Goal: Find specific page/section: Find specific page/section

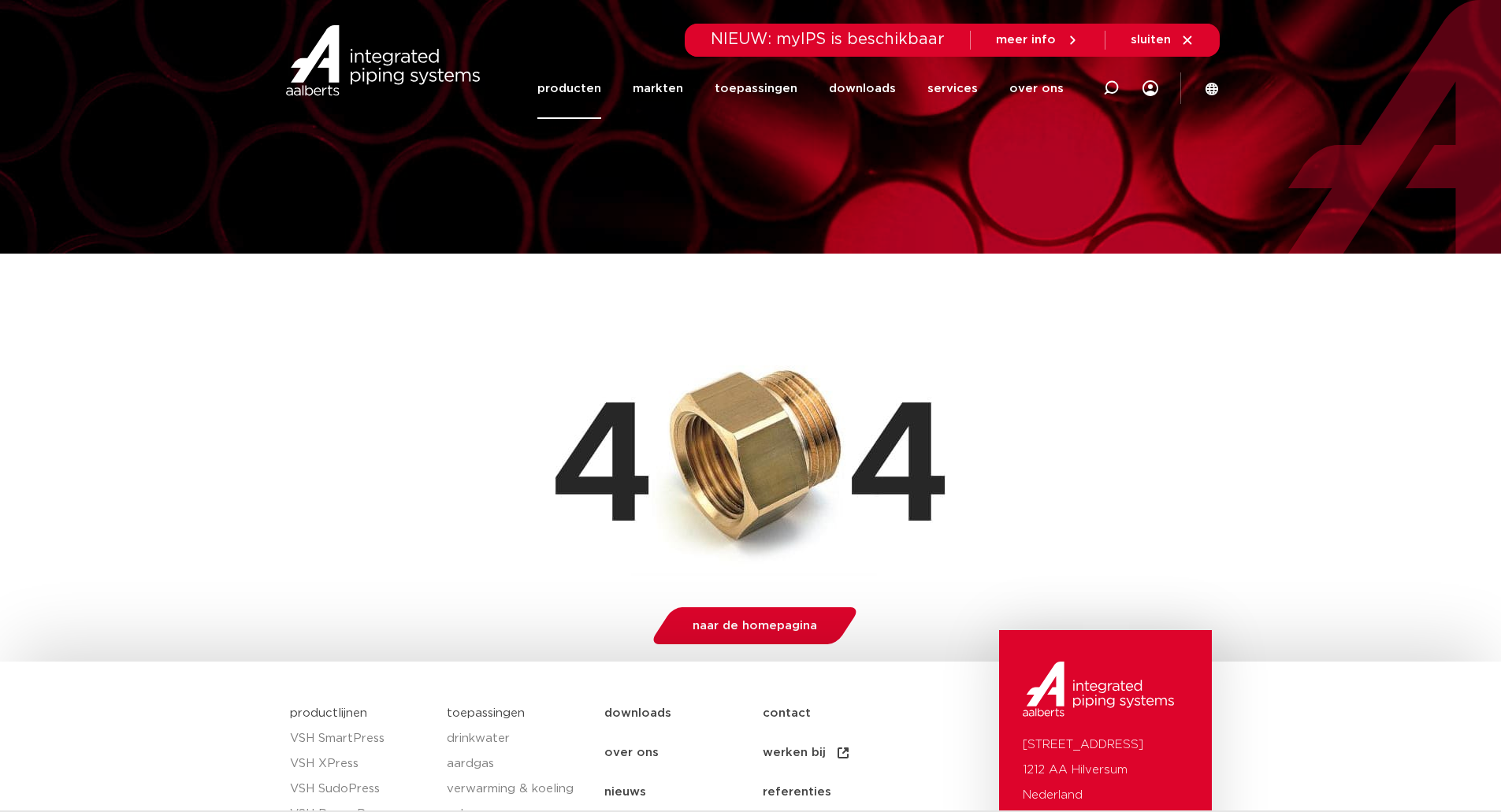
click at [601, 82] on link "producten" at bounding box center [569, 88] width 63 height 60
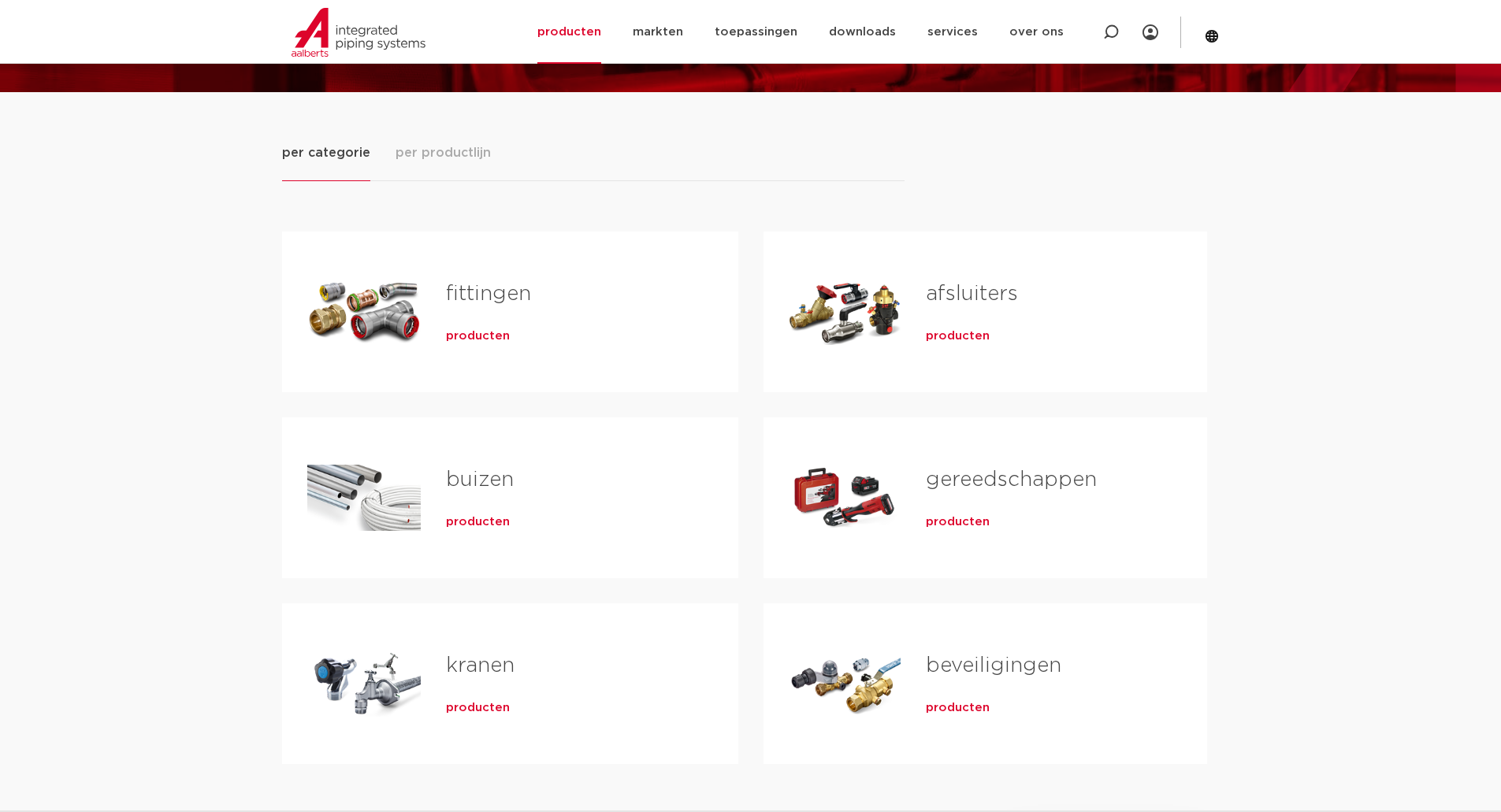
scroll to position [315, 0]
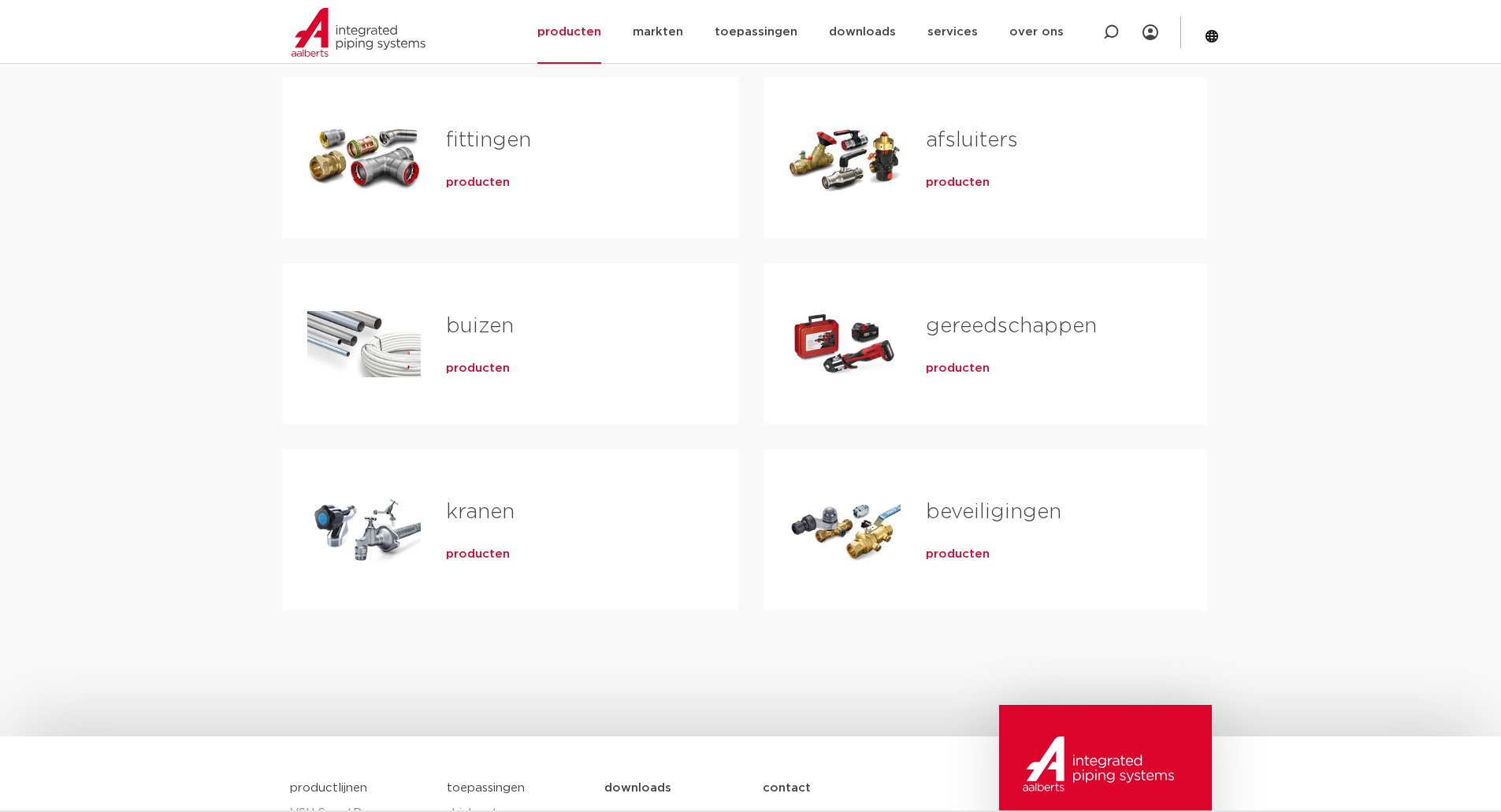
click at [567, 371] on div "producten" at bounding box center [567, 366] width 242 height 22
click at [467, 370] on span "producten" at bounding box center [478, 369] width 63 height 16
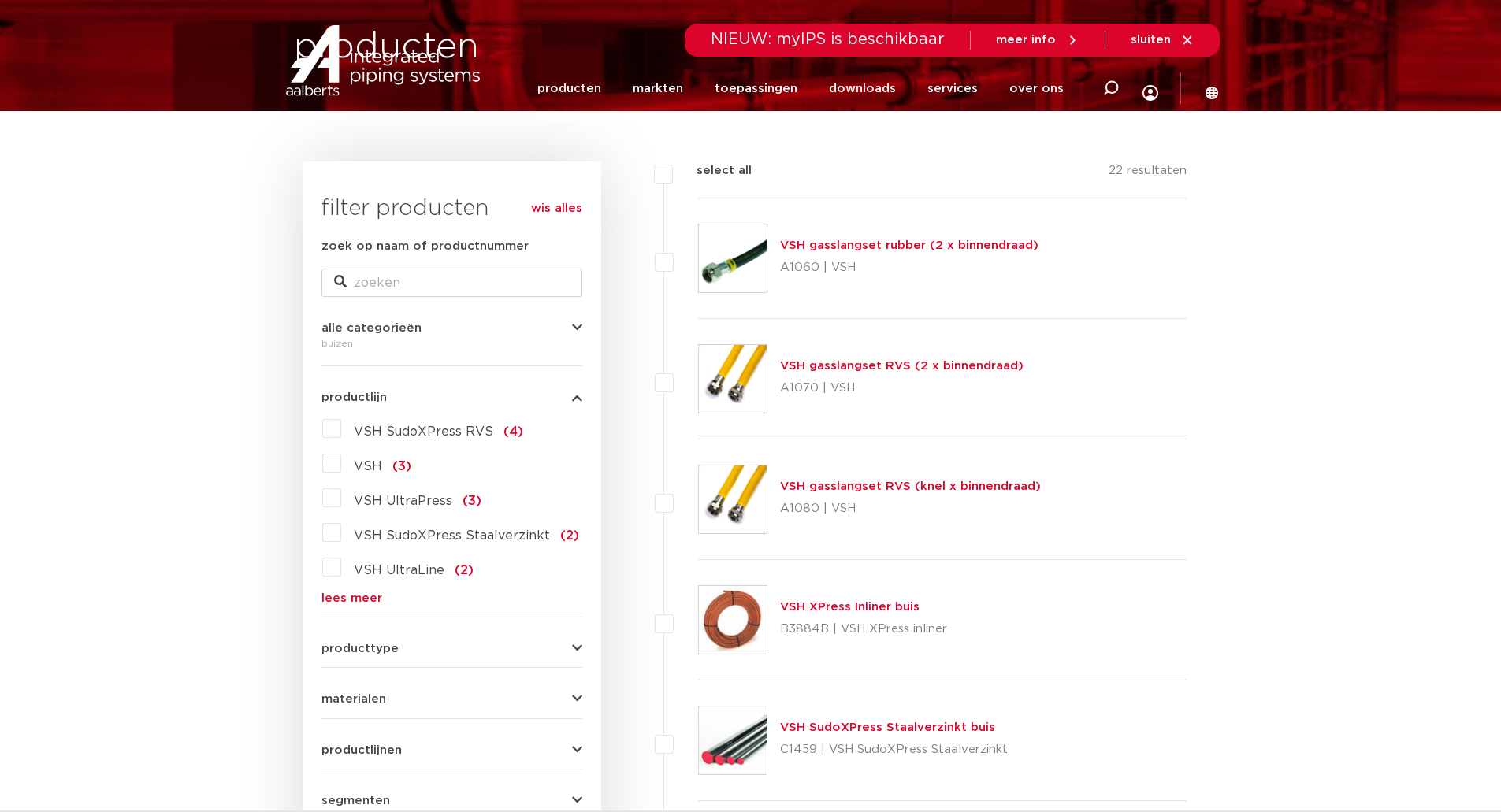
scroll to position [158, 0]
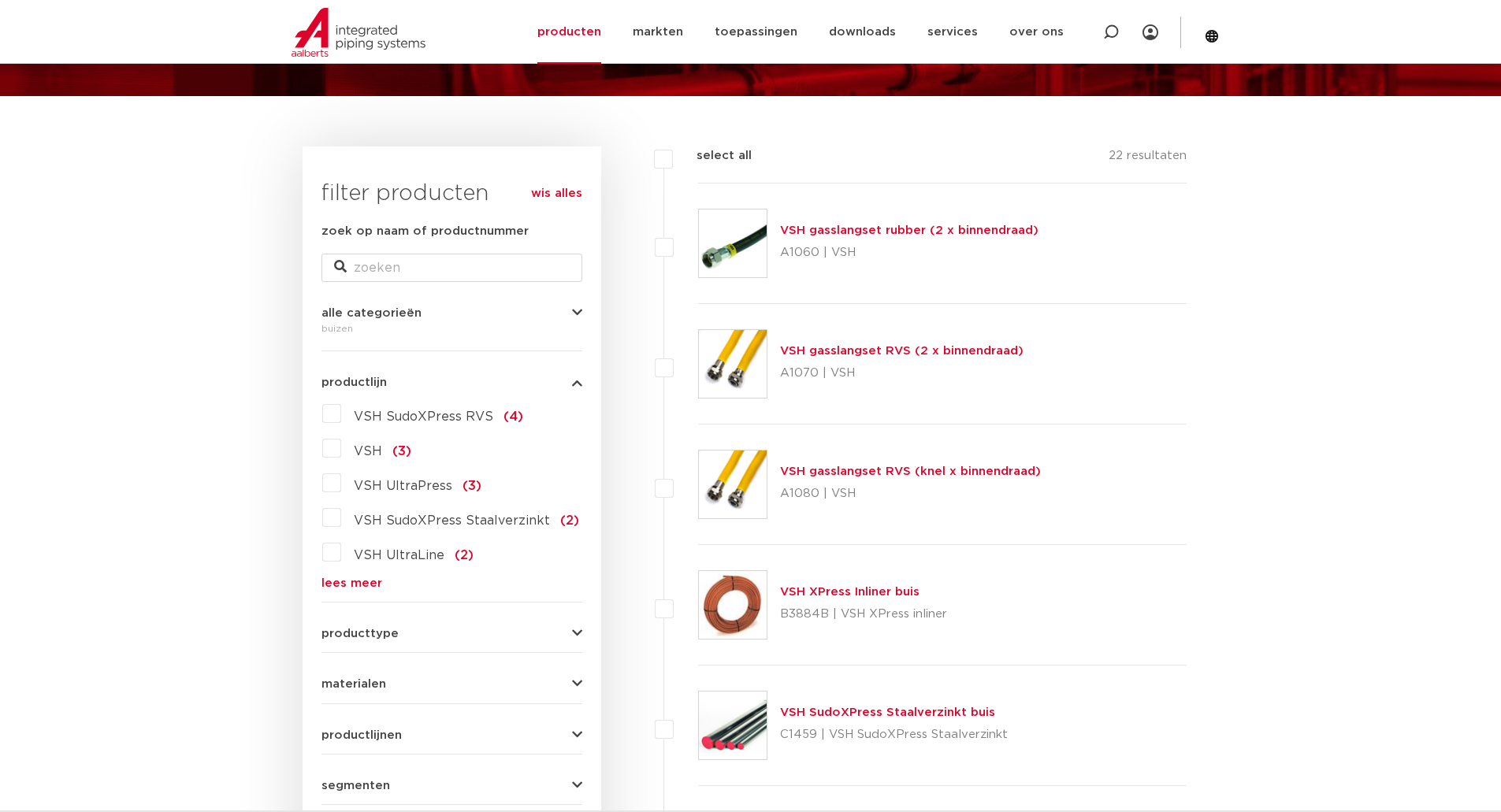
click at [364, 582] on link "lees meer" at bounding box center [451, 583] width 261 height 12
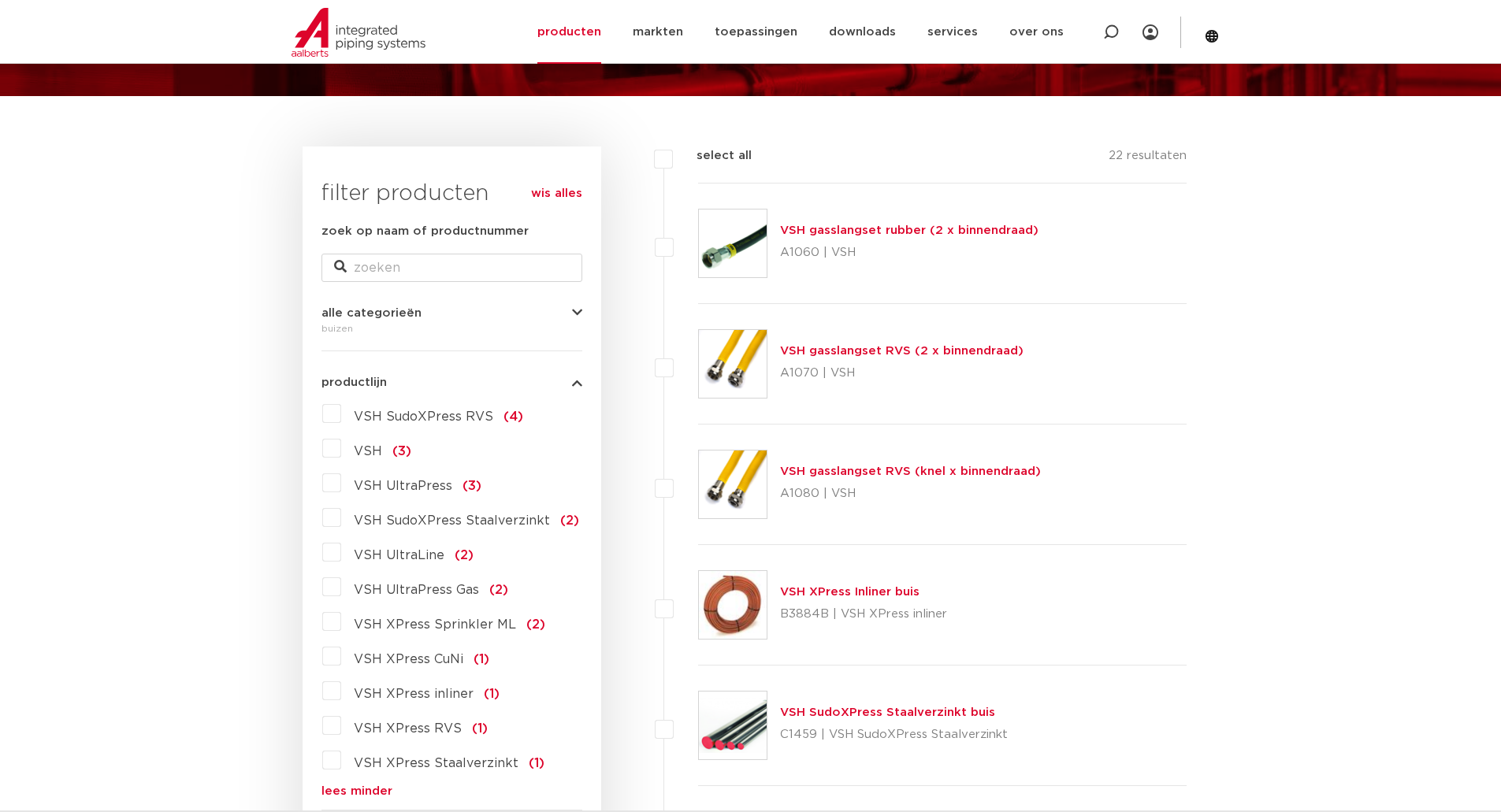
scroll to position [236, 0]
